Goal: Information Seeking & Learning: Learn about a topic

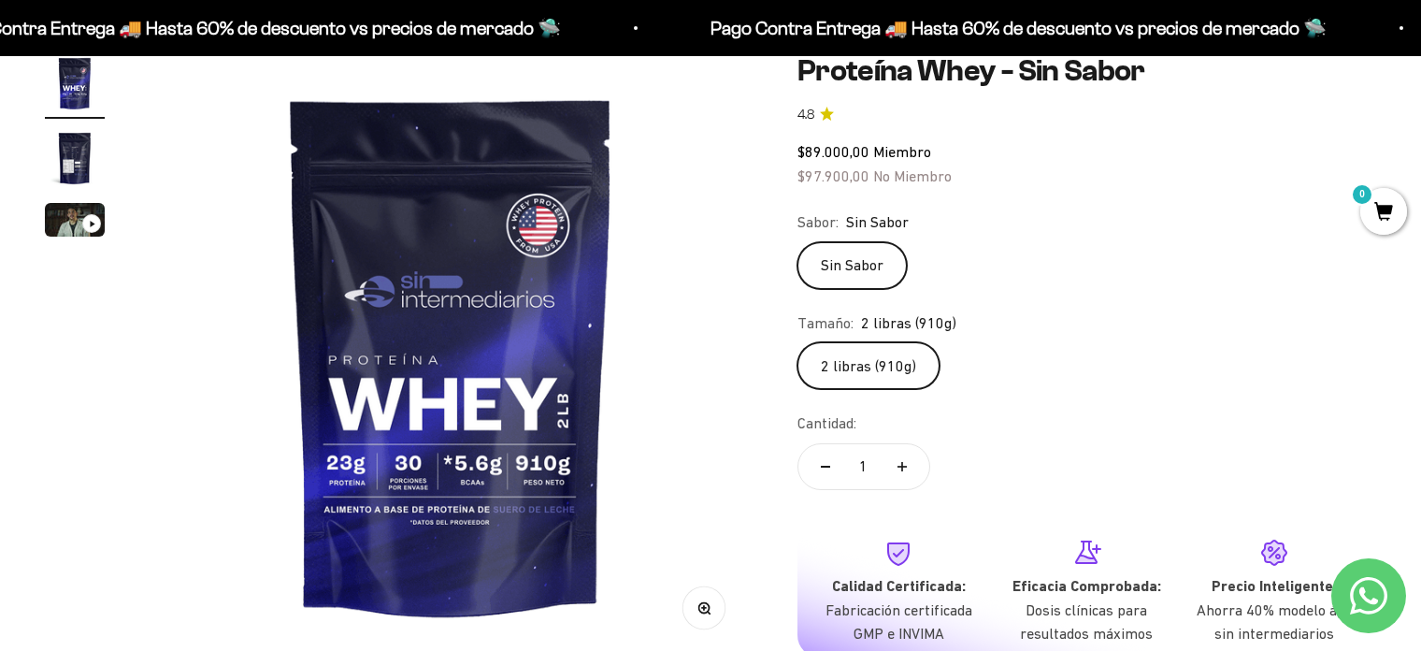
click at [87, 165] on img "Ir al artículo 2" at bounding box center [75, 158] width 60 height 60
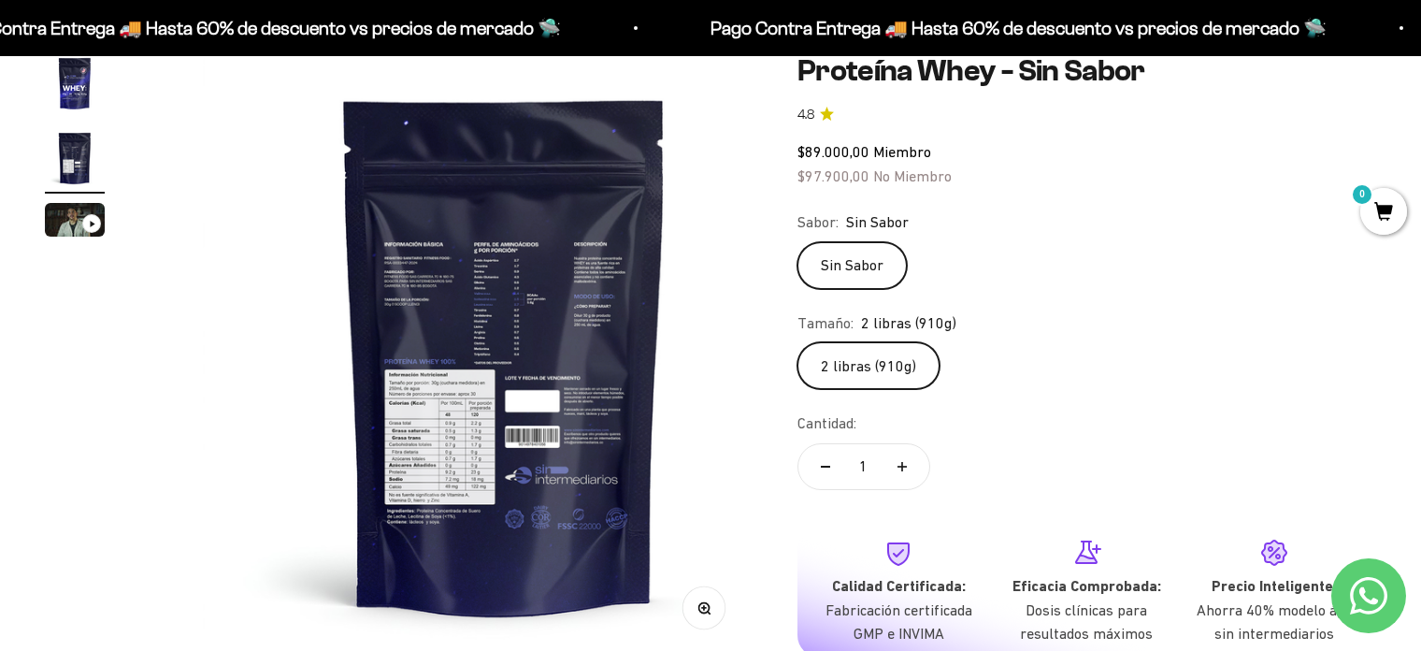
scroll to position [0, 624]
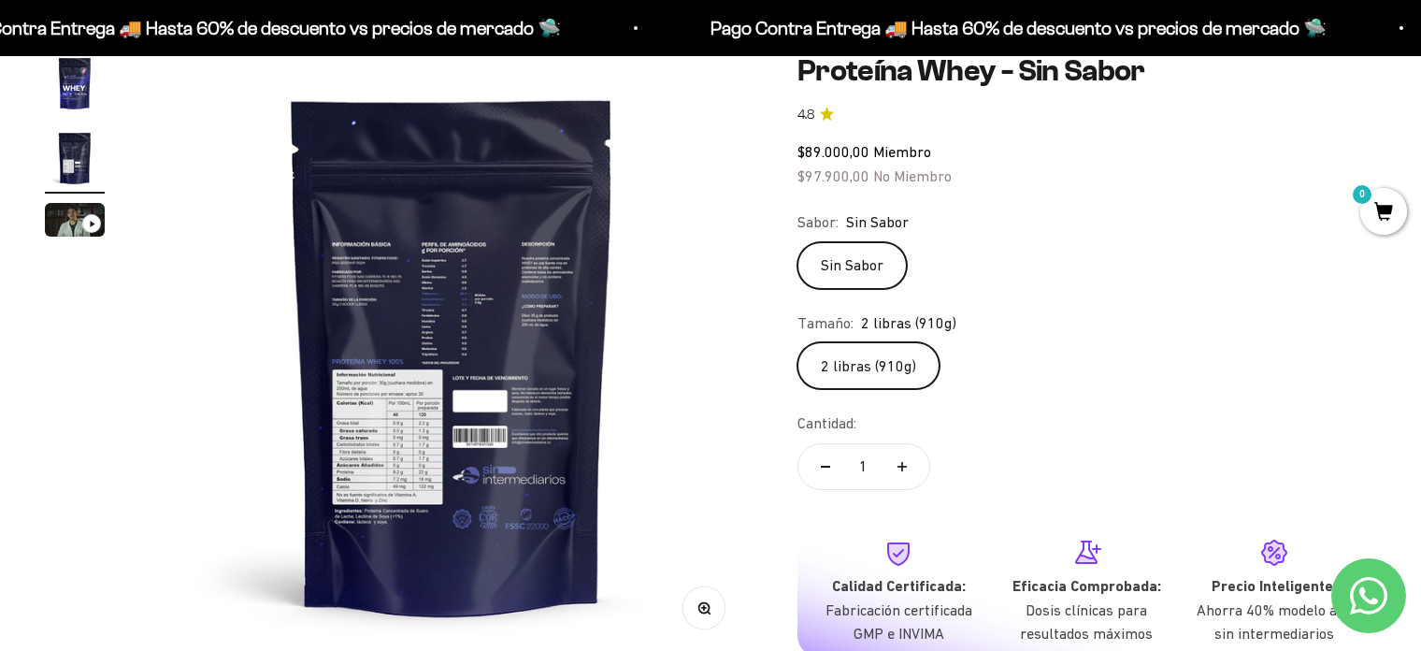
click at [422, 431] on img at bounding box center [451, 354] width 603 height 603
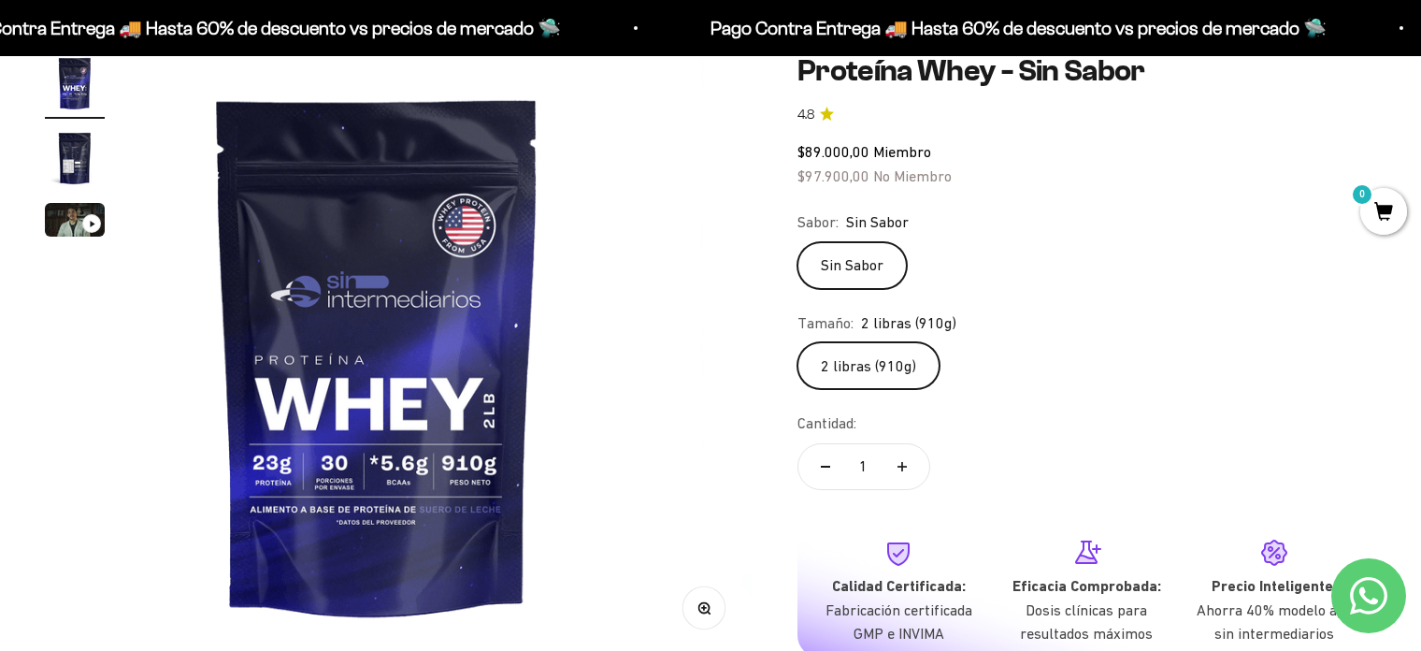
scroll to position [0, 0]
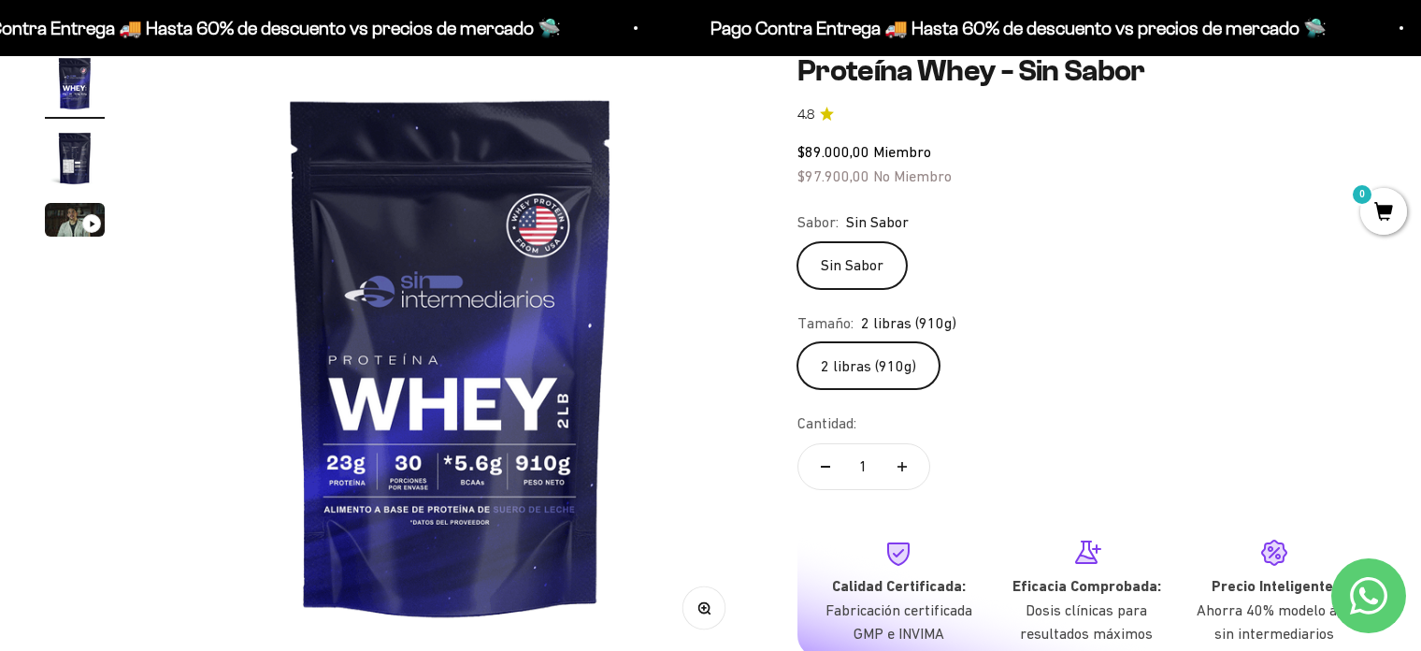
click at [683, 467] on img at bounding box center [451, 354] width 603 height 603
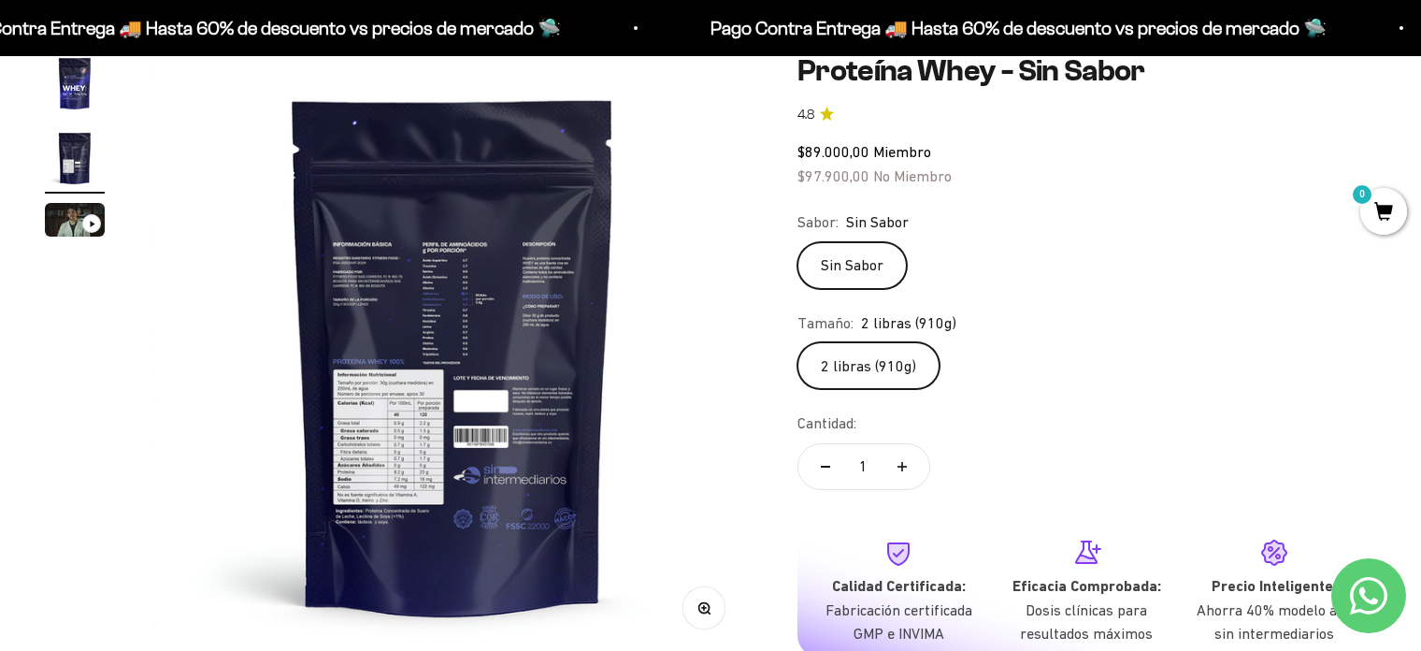
scroll to position [0, 624]
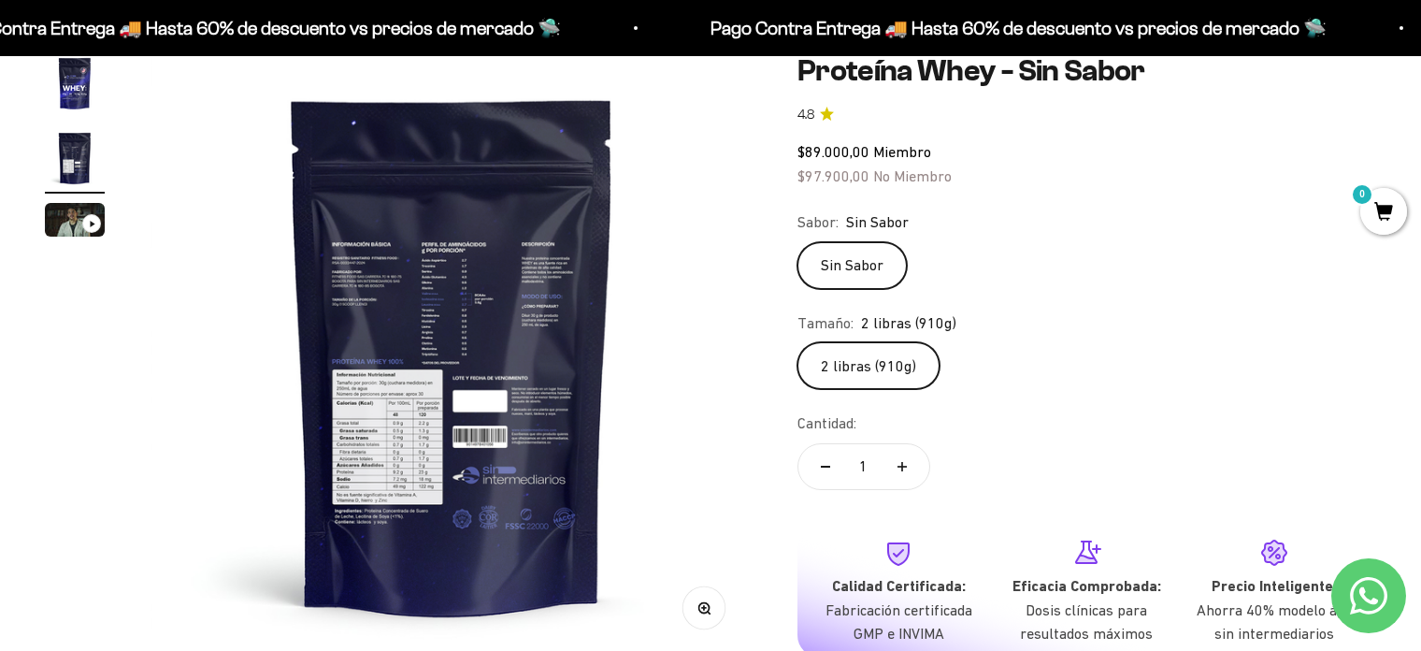
click at [698, 603] on icon "button" at bounding box center [703, 607] width 13 height 13
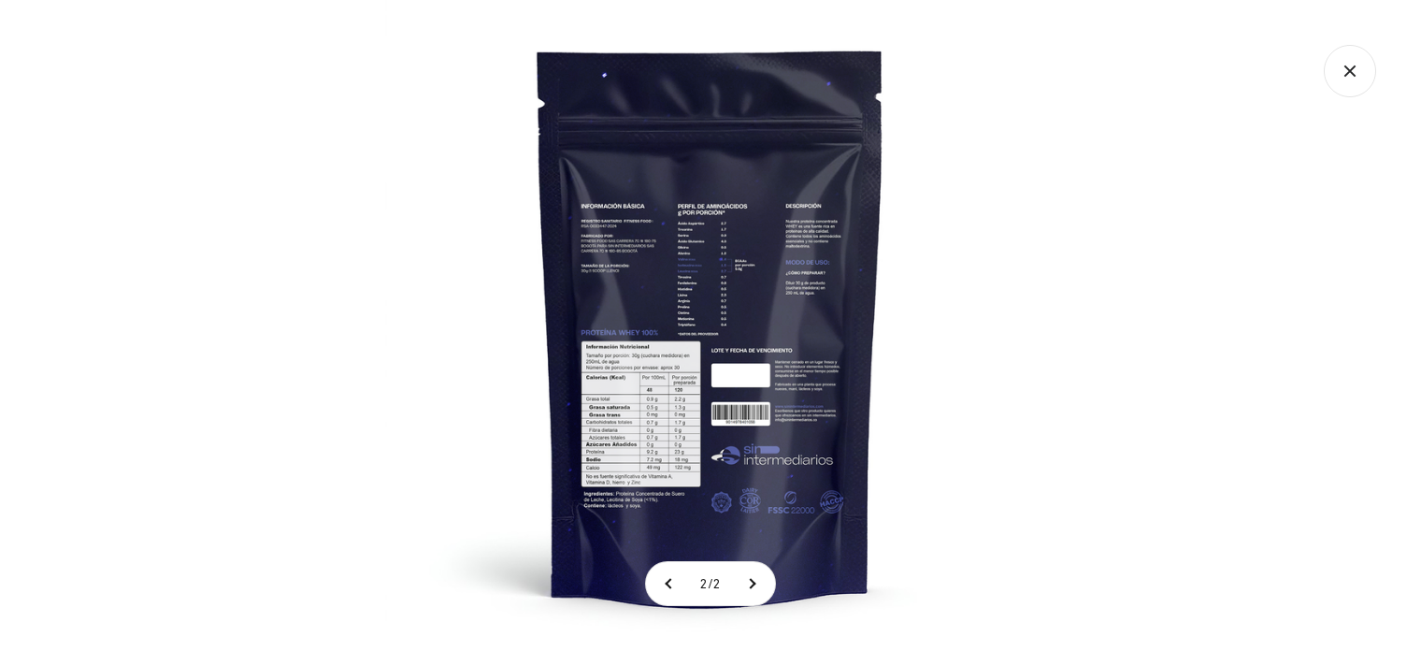
click at [674, 342] on img at bounding box center [710, 325] width 651 height 651
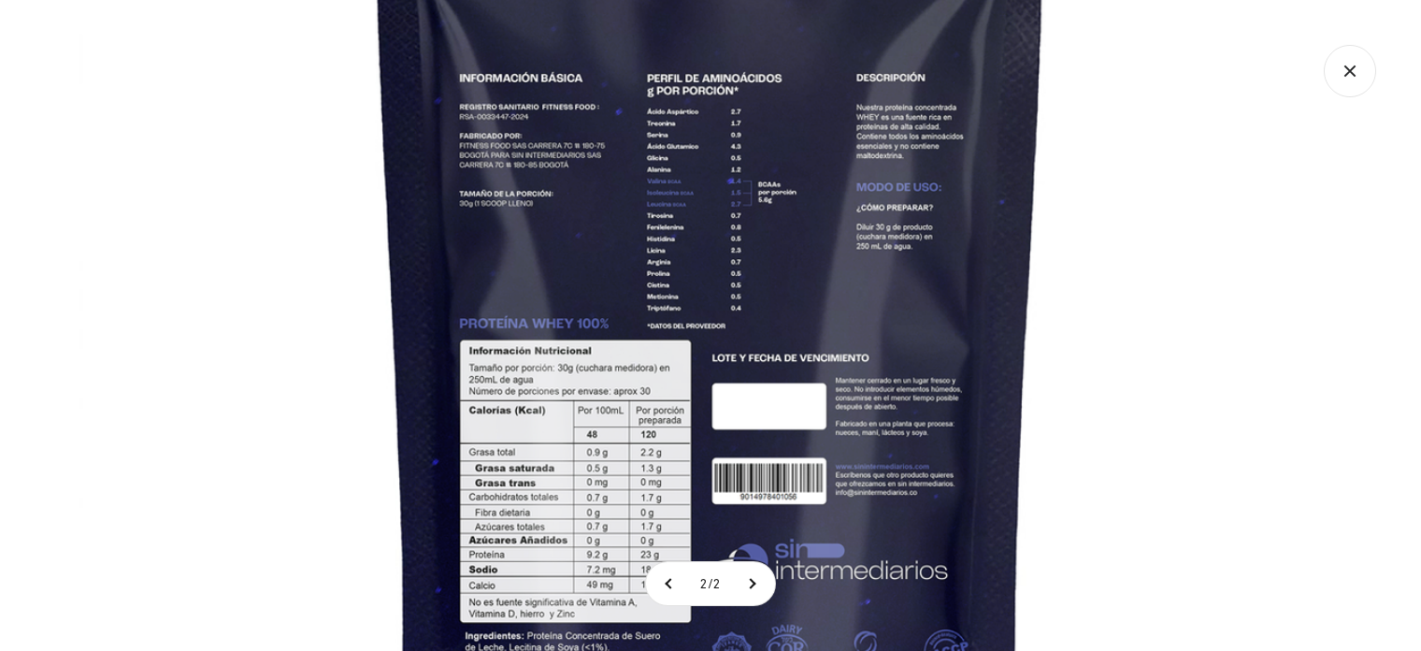
click at [646, 267] on img at bounding box center [710, 309] width 1262 height 1262
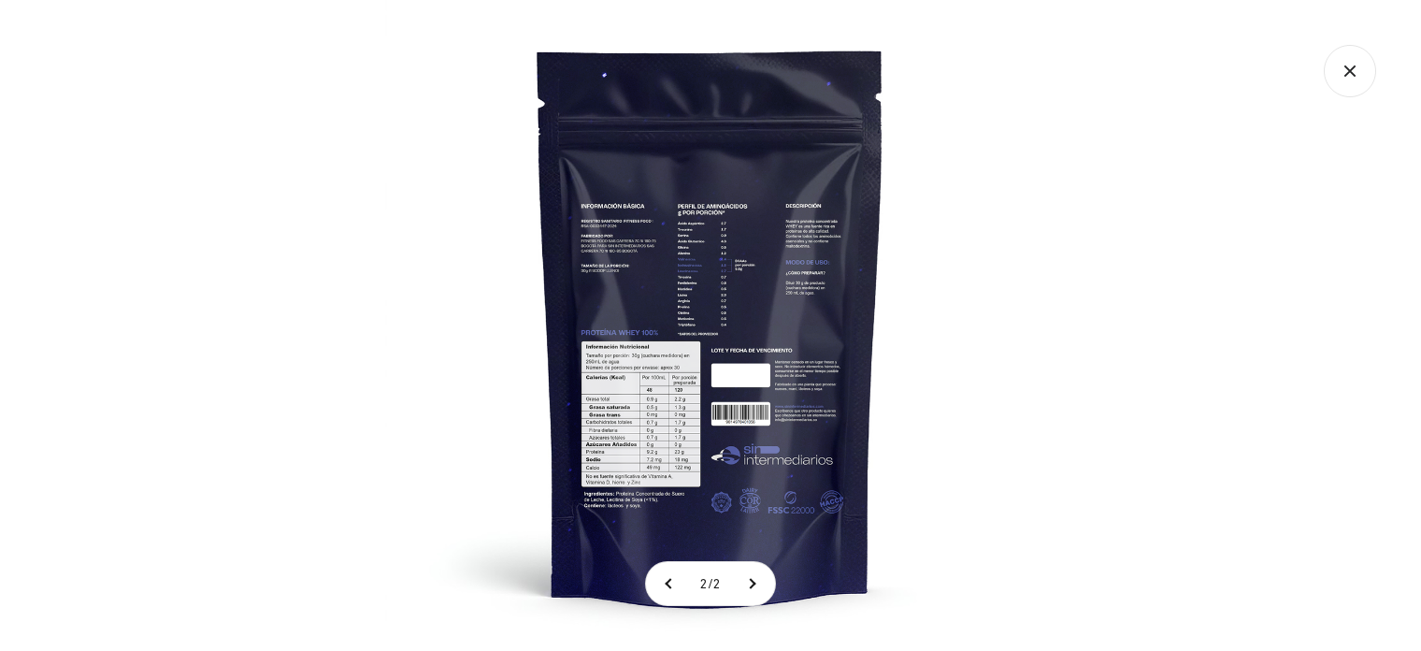
click at [694, 236] on img at bounding box center [710, 325] width 651 height 651
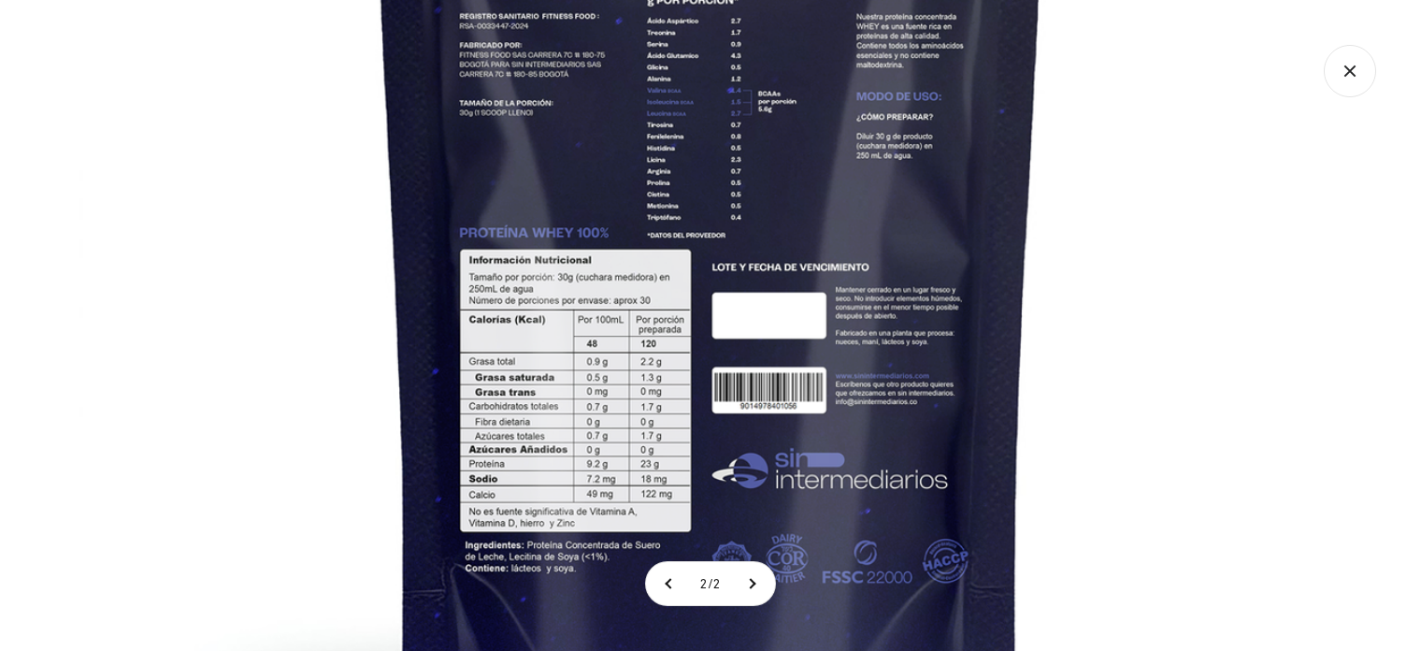
click at [1238, 279] on img at bounding box center [710, 219] width 1262 height 1262
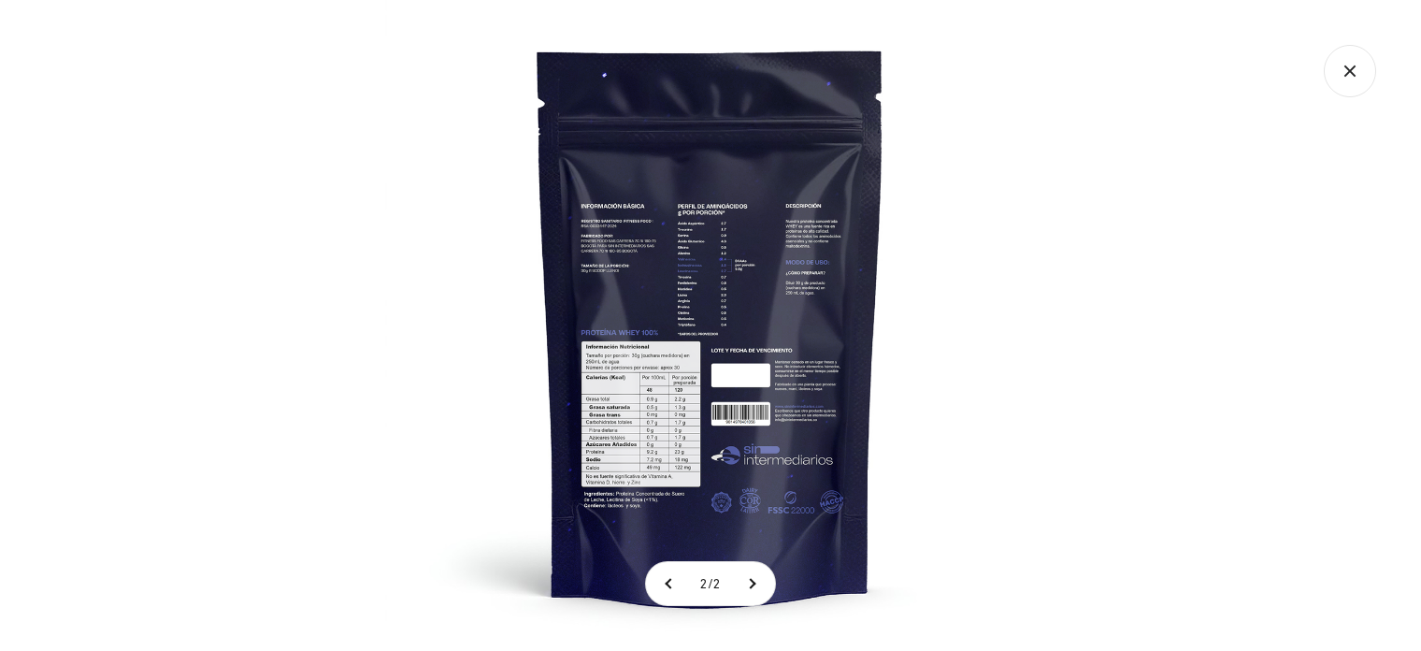
click at [1352, 46] on icon "Cerrar galería" at bounding box center [1350, 71] width 52 height 52
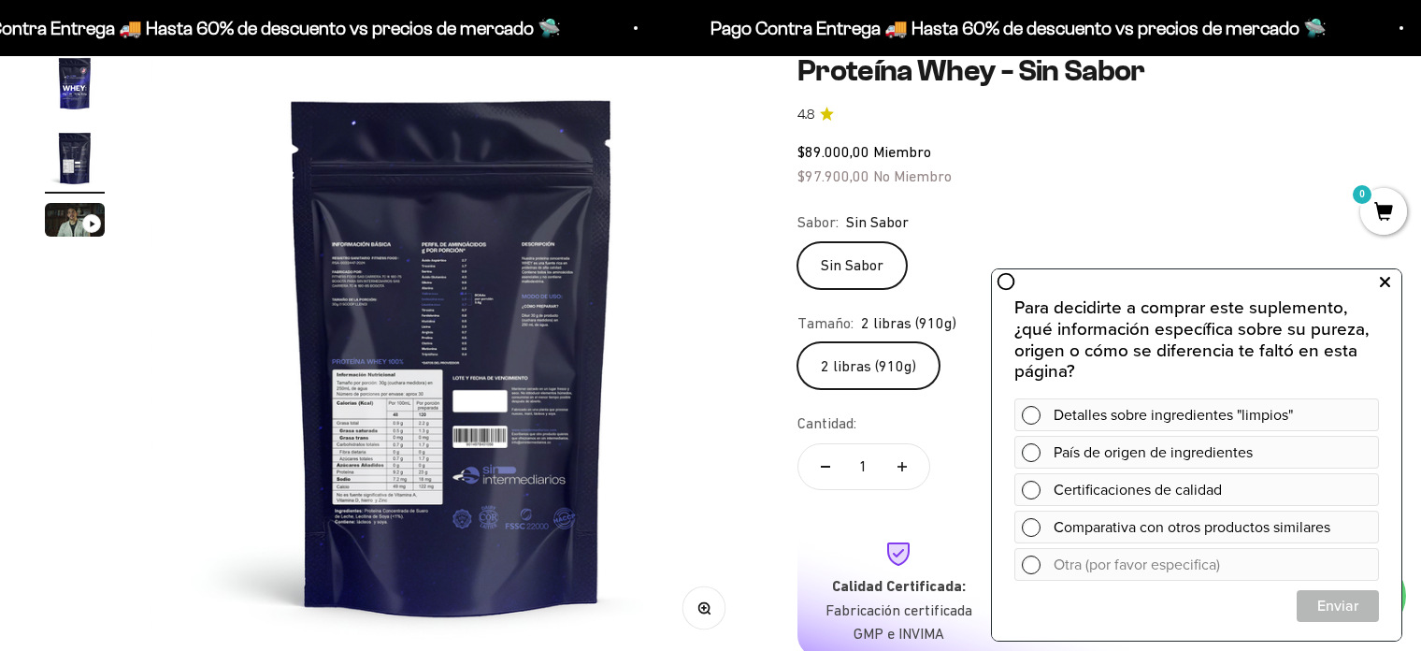
click at [1377, 275] on button at bounding box center [1385, 282] width 34 height 30
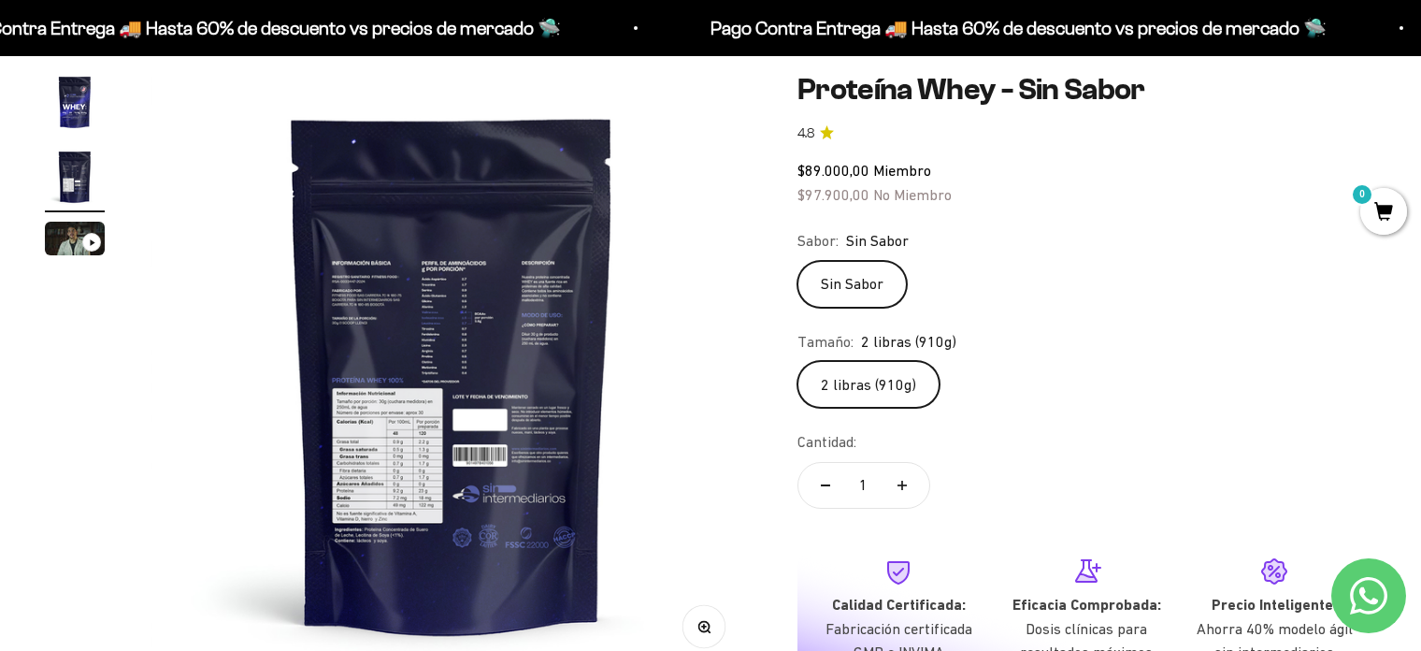
scroll to position [0, 0]
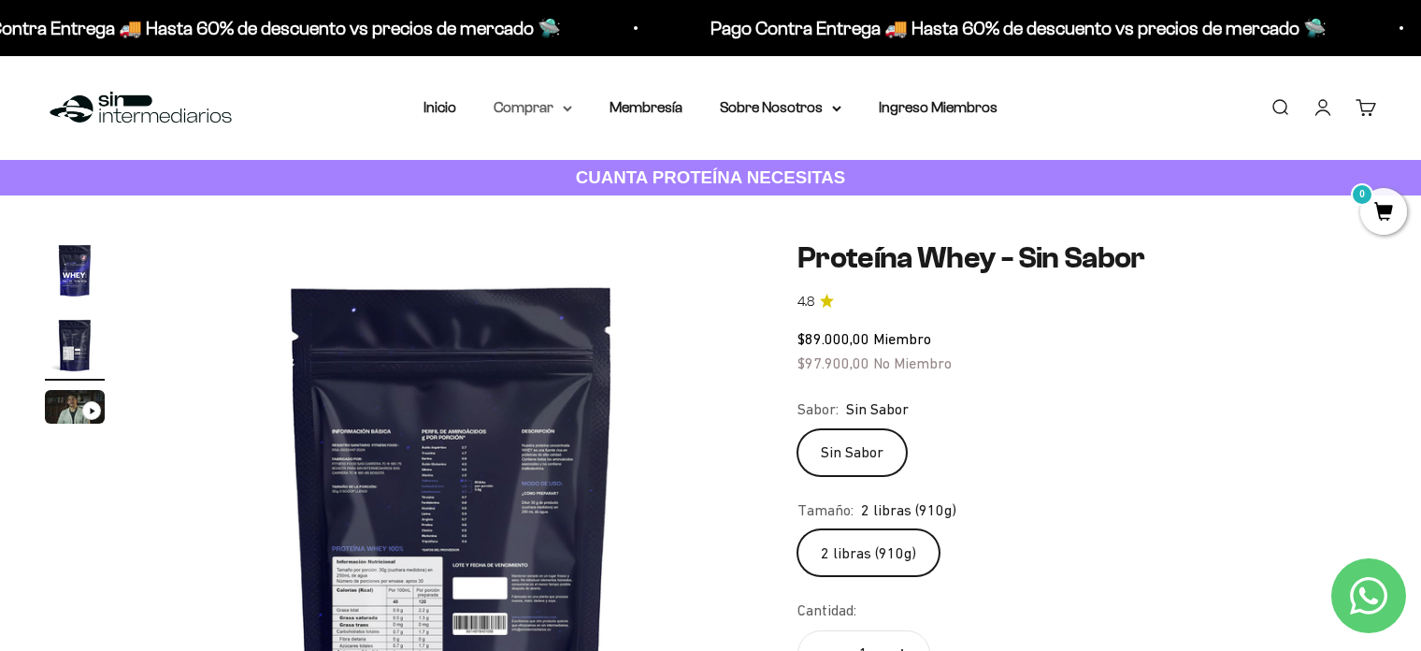
click at [566, 106] on icon at bounding box center [567, 109] width 9 height 7
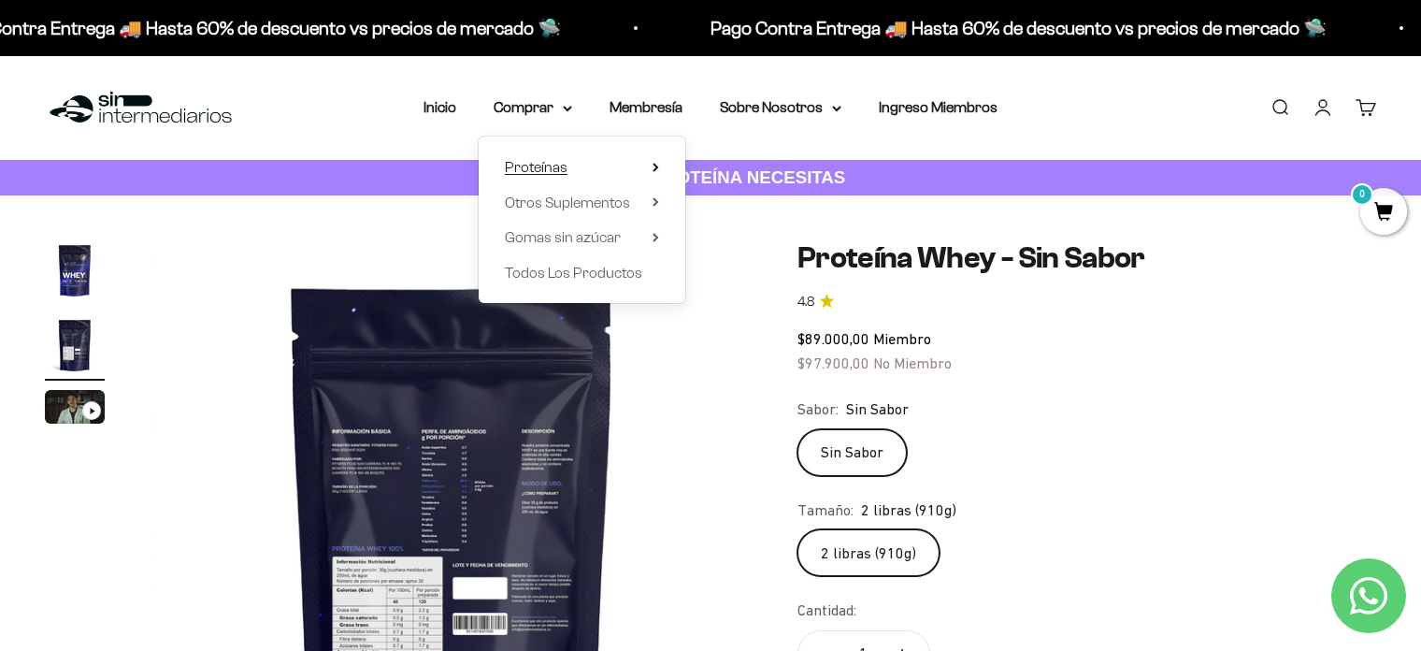
click at [574, 155] on summary "Proteínas" at bounding box center [582, 167] width 154 height 24
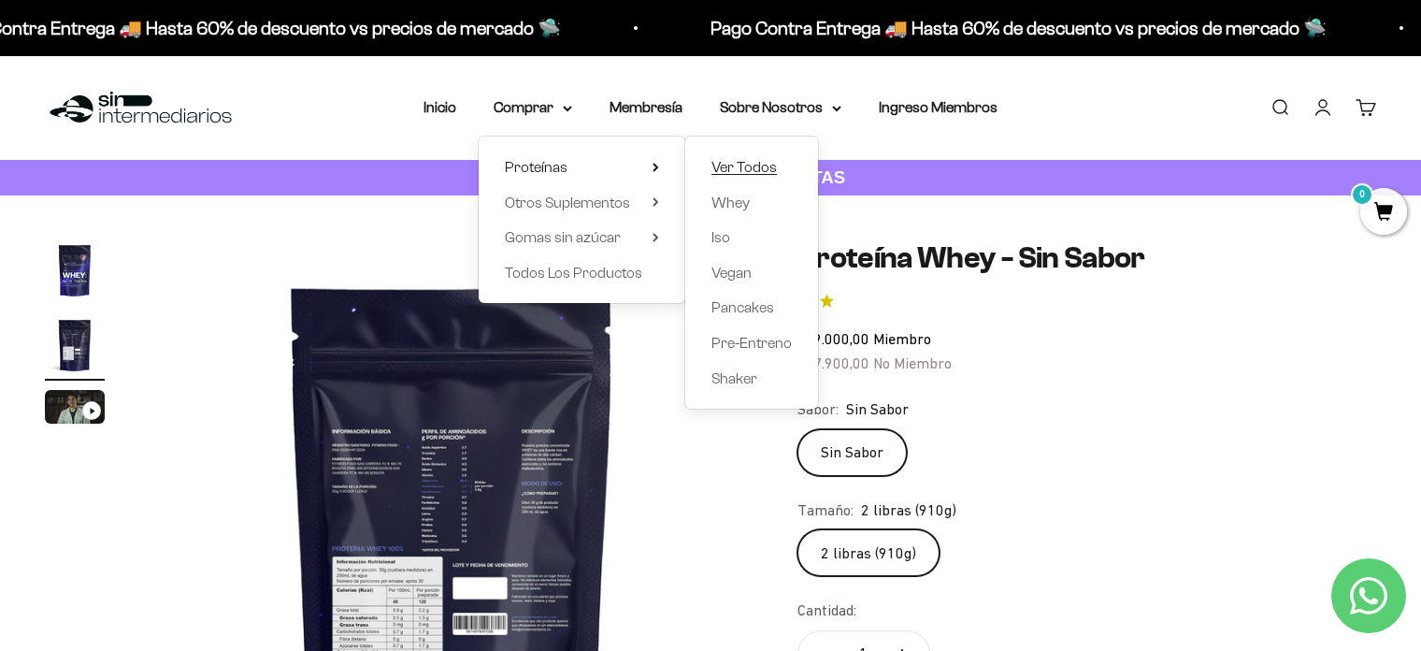
click at [784, 164] on link "Ver Todos" at bounding box center [751, 167] width 80 height 24
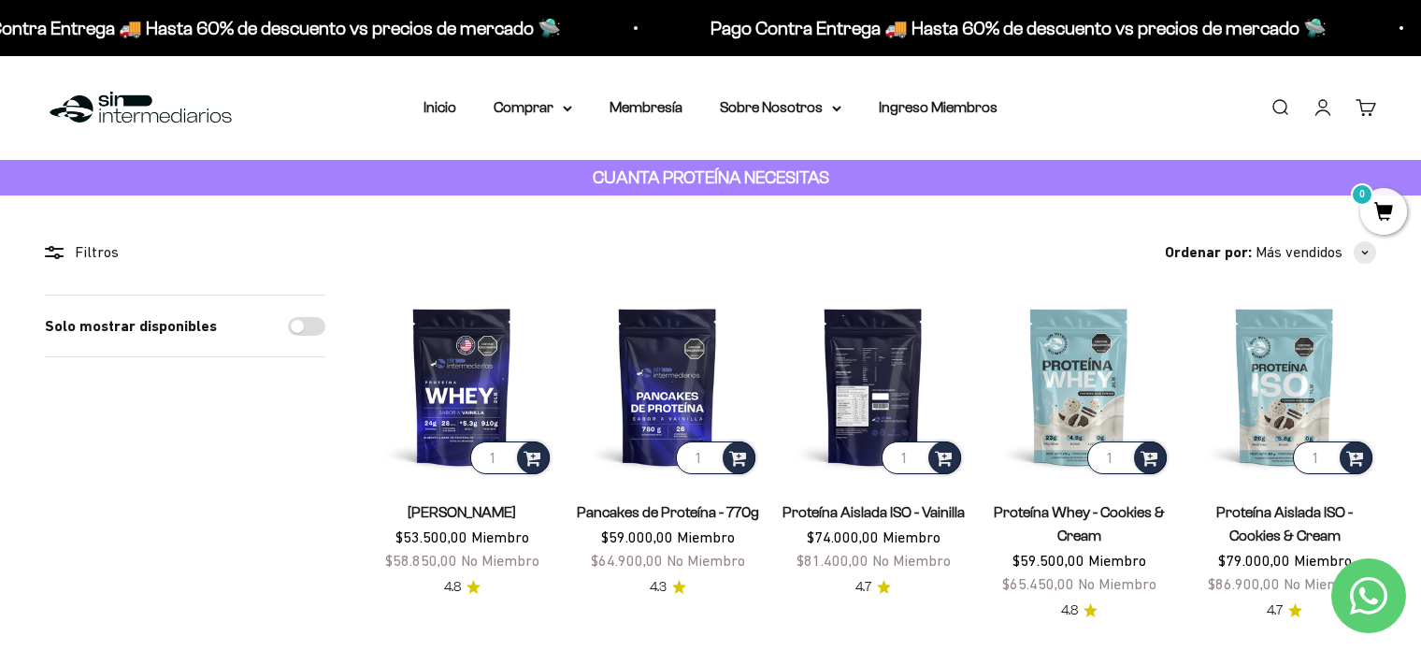
click at [860, 384] on img at bounding box center [872, 385] width 183 height 183
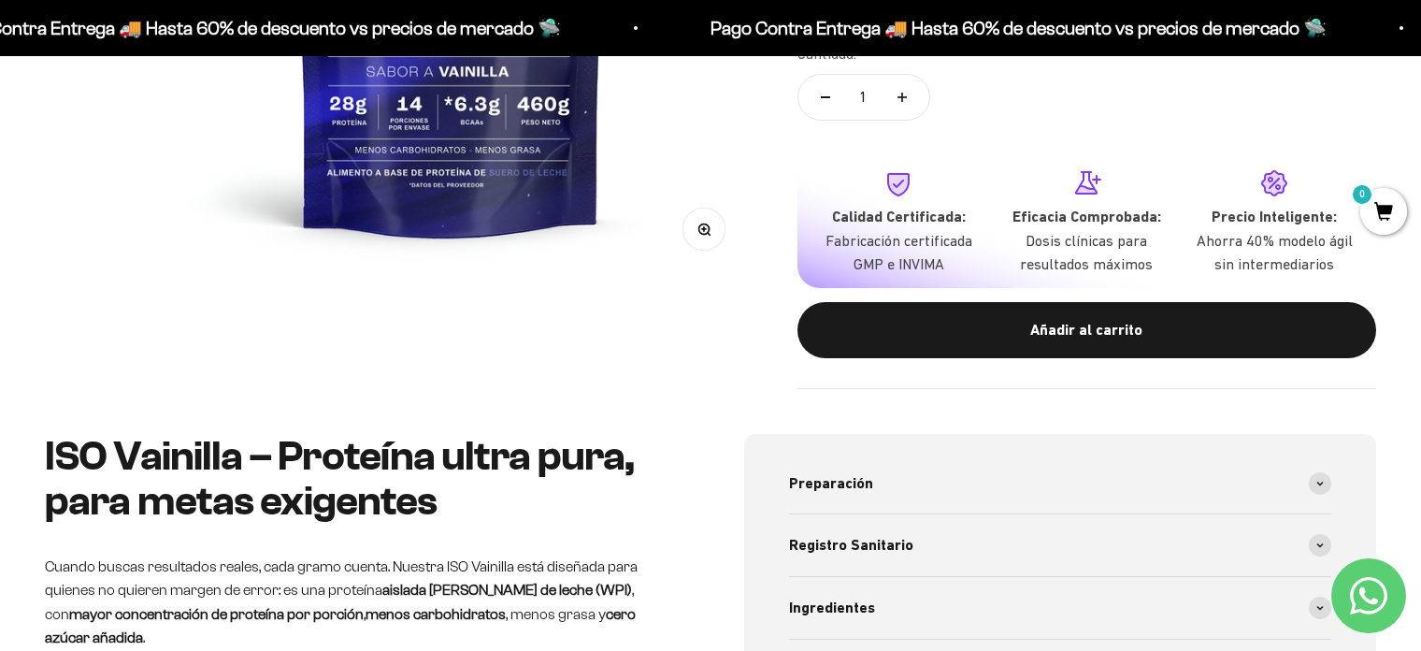
scroll to position [280, 0]
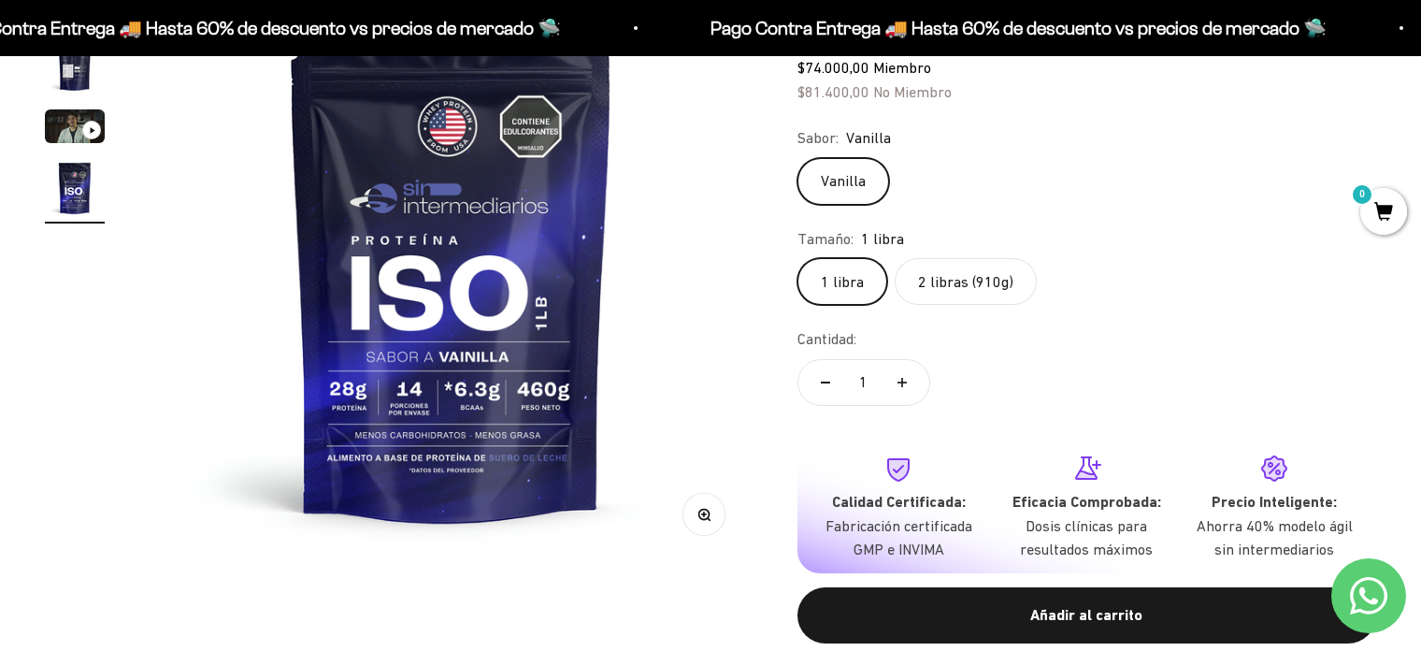
click at [609, 308] on img at bounding box center [451, 261] width 603 height 603
click at [593, 248] on img at bounding box center [451, 261] width 603 height 603
